Goal: Information Seeking & Learning: Learn about a topic

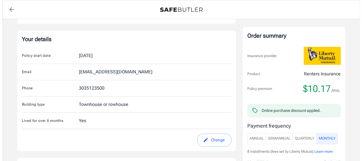
scroll to position [111, 0]
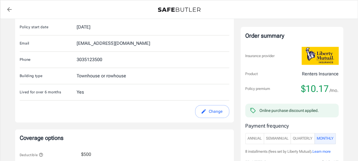
click at [324, 149] on span "Learn more" at bounding box center [321, 151] width 18 height 4
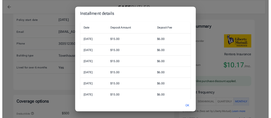
scroll to position [0, 0]
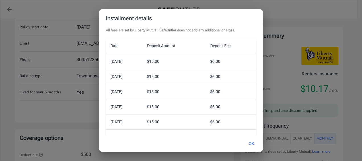
click at [252, 142] on button "OK" at bounding box center [251, 143] width 19 height 12
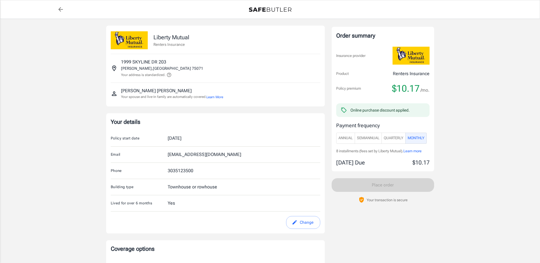
click at [358, 140] on span "Quarterly" at bounding box center [394, 138] width 20 height 7
click at [358, 137] on span "SemiAnnual" at bounding box center [368, 138] width 22 height 7
click at [342, 139] on span "Annual" at bounding box center [346, 138] width 14 height 7
click at [358, 139] on span "SemiAnnual" at bounding box center [368, 138] width 22 height 7
click at [358, 138] on button "Monthly" at bounding box center [416, 138] width 21 height 11
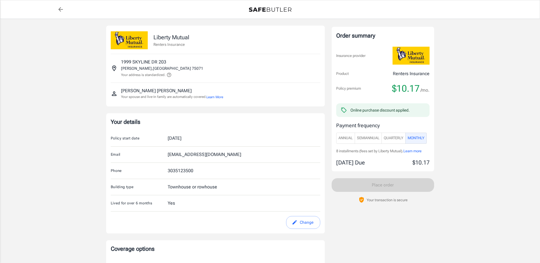
click at [358, 150] on span "Learn more" at bounding box center [413, 151] width 18 height 4
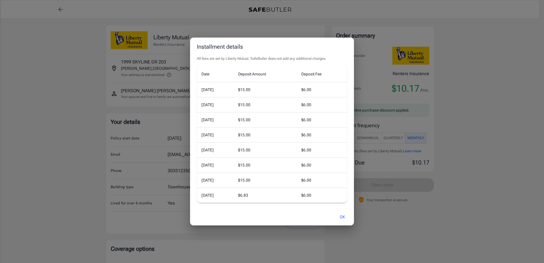
click at [345, 160] on button "OK" at bounding box center [342, 217] width 19 height 12
